Goal: Find specific page/section: Find specific page/section

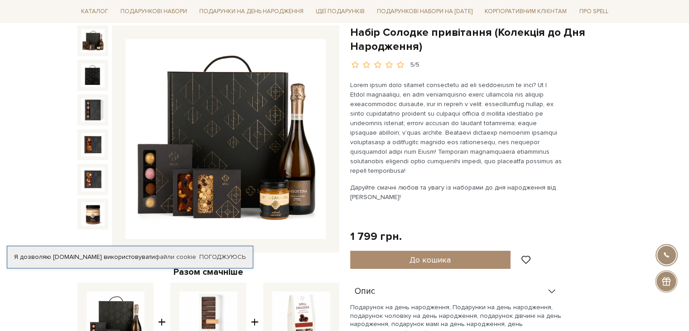
scroll to position [94, 0]
click at [191, 184] on img at bounding box center [226, 139] width 200 height 200
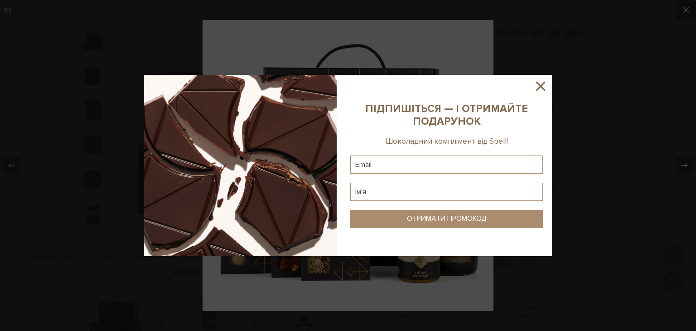
click at [548, 82] on icon at bounding box center [540, 85] width 15 height 15
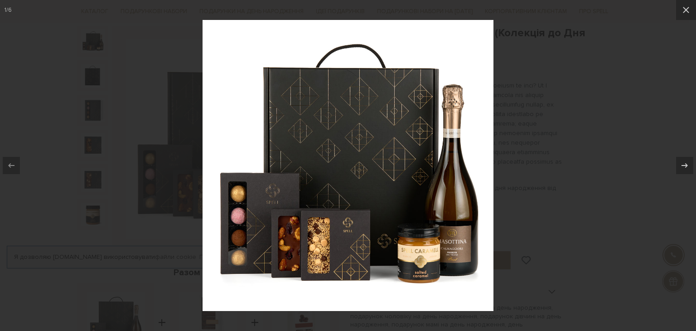
click at [549, 87] on div at bounding box center [348, 165] width 696 height 331
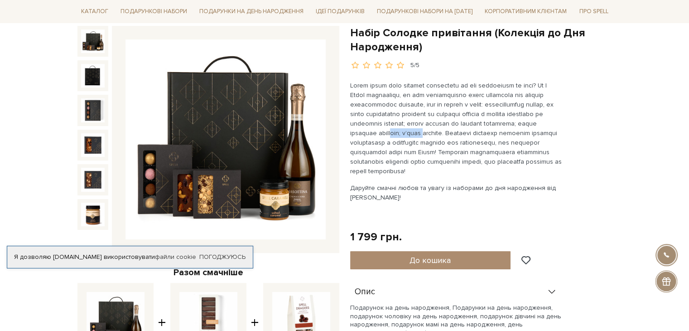
drag, startPoint x: 449, startPoint y: 133, endPoint x: 482, endPoint y: 130, distance: 33.2
click at [482, 130] on p at bounding box center [456, 128] width 213 height 95
click at [522, 157] on p at bounding box center [456, 128] width 213 height 95
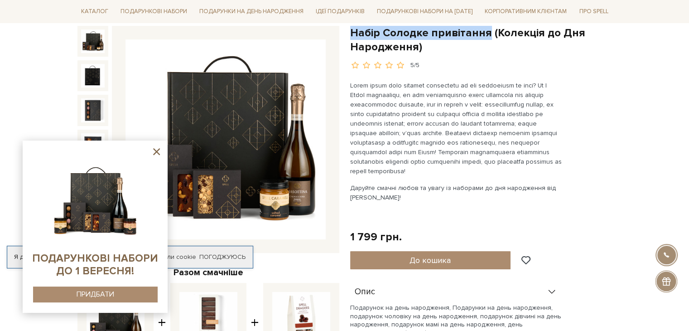
drag, startPoint x: 353, startPoint y: 33, endPoint x: 486, endPoint y: 34, distance: 132.8
click at [486, 34] on h1 "Набір Солодке привітання (Колекція до Дня Народження)" at bounding box center [481, 40] width 262 height 28
copy h1 "Набір Солодке привітання"
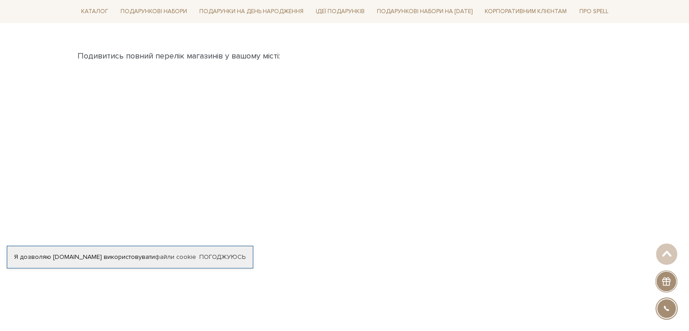
scroll to position [262, 0]
click at [472, 190] on p at bounding box center [344, 198] width 535 height 221
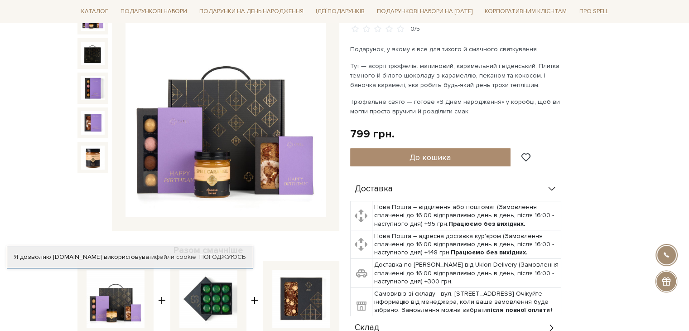
scroll to position [121, 0]
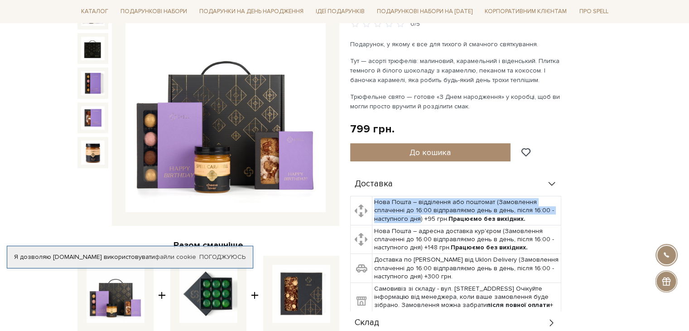
drag, startPoint x: 371, startPoint y: 201, endPoint x: 420, endPoint y: 217, distance: 51.0
click at [420, 217] on tr "Нова Пошта – відділення або поштомат (Замовлення сплаченні до 16:00 відправляєм…" at bounding box center [455, 210] width 211 height 29
click at [420, 217] on td "Нова Пошта – відділення або поштомат (Замовлення сплаченні до 16:00 відправляєм…" at bounding box center [466, 210] width 189 height 29
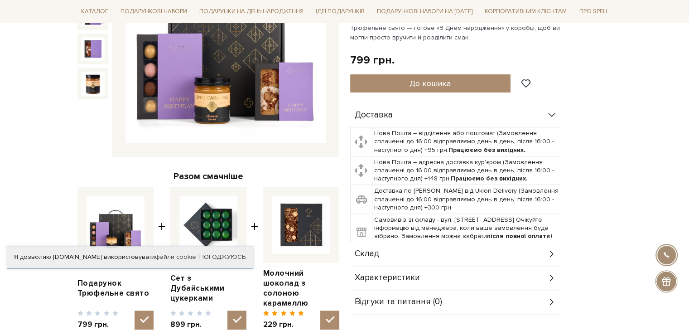
scroll to position [159, 0]
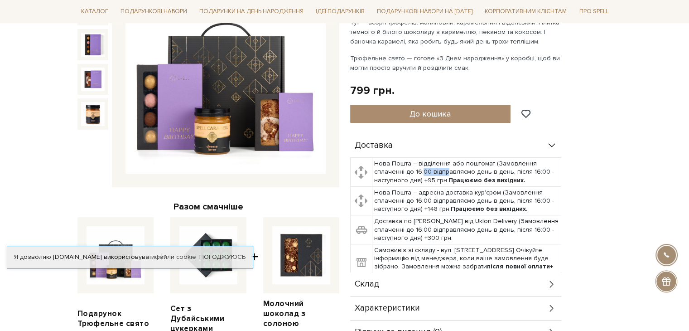
drag, startPoint x: 420, startPoint y: 174, endPoint x: 446, endPoint y: 174, distance: 25.4
click at [446, 174] on td "Нова Пошта – відділення або поштомат (Замовлення сплаченні до 16:00 відправляєм…" at bounding box center [466, 172] width 189 height 29
click at [452, 184] on td "Нова Пошта – відділення або поштомат (Замовлення сплаченні до 16:00 відправляєм…" at bounding box center [466, 172] width 189 height 29
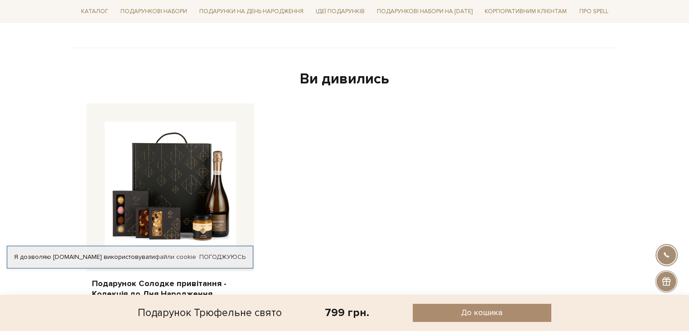
scroll to position [629, 0]
